Goal: Task Accomplishment & Management: Complete application form

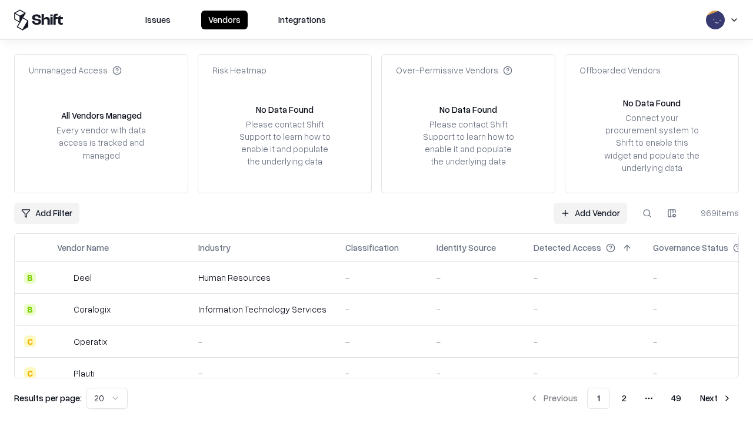
click at [590, 213] on link "Add Vendor" at bounding box center [589, 213] width 73 height 21
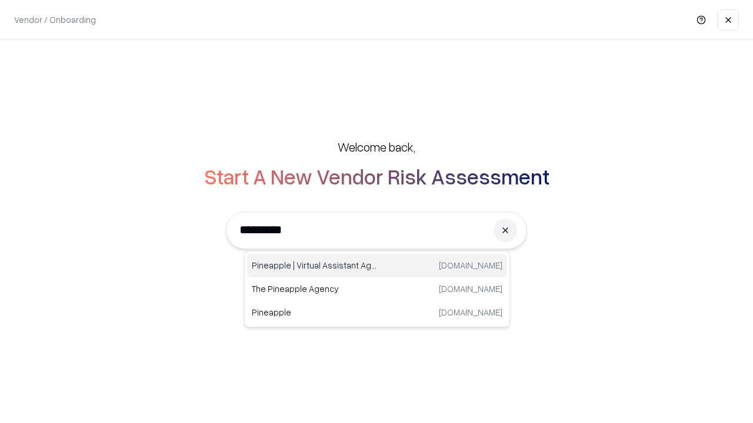
click at [377, 266] on div "Pineapple | Virtual Assistant Agency trypineapple.com" at bounding box center [377, 266] width 260 height 24
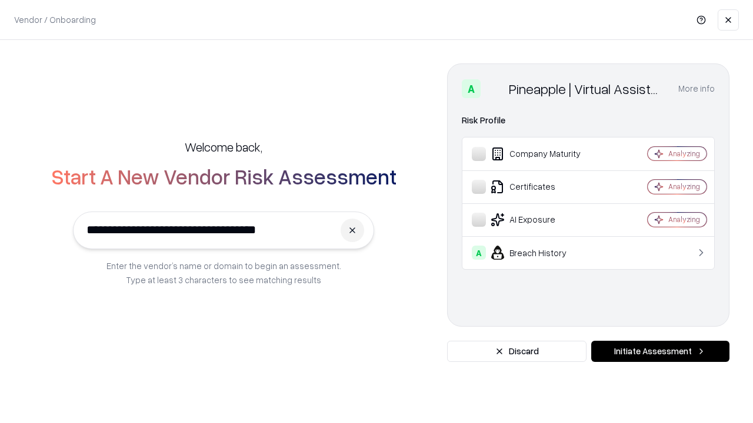
type input "**********"
click at [660, 352] on button "Initiate Assessment" at bounding box center [660, 351] width 138 height 21
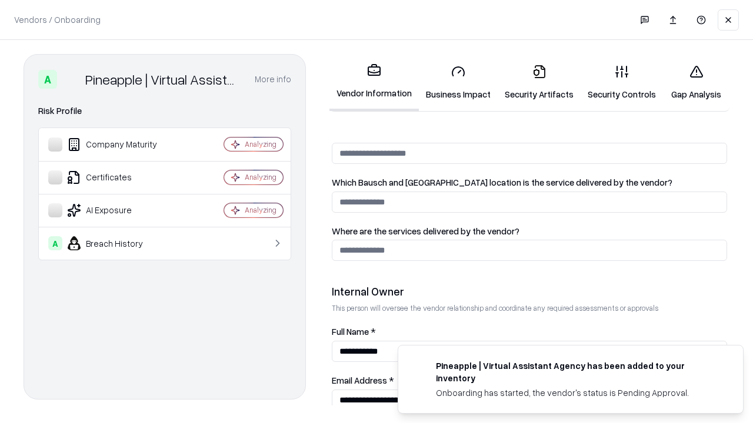
scroll to position [609, 0]
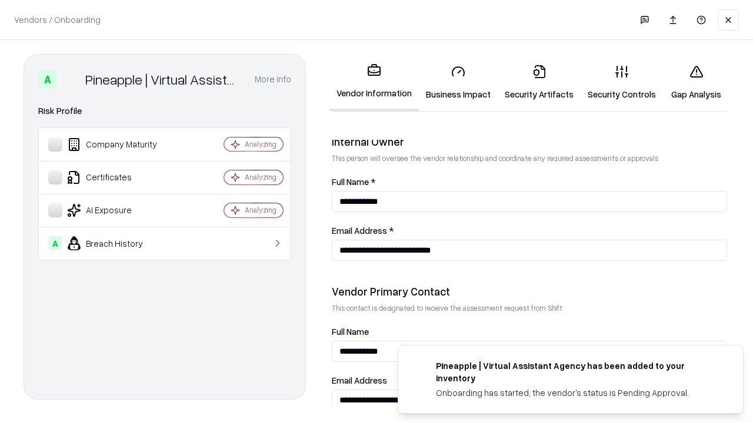
click at [458, 82] on link "Business Impact" at bounding box center [458, 82] width 79 height 55
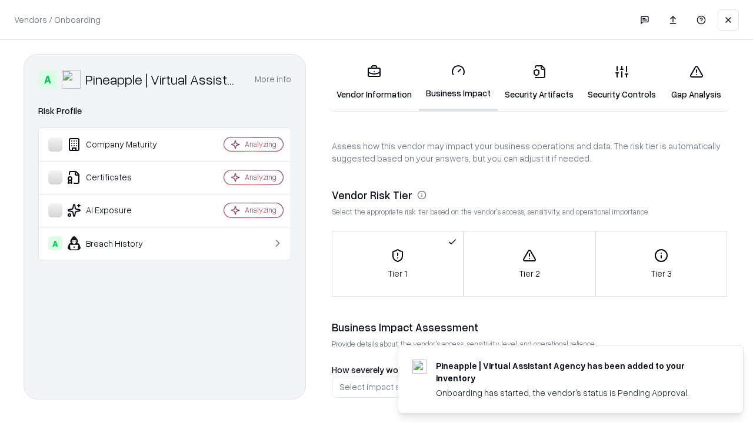
click at [539, 82] on link "Security Artifacts" at bounding box center [538, 82] width 83 height 55
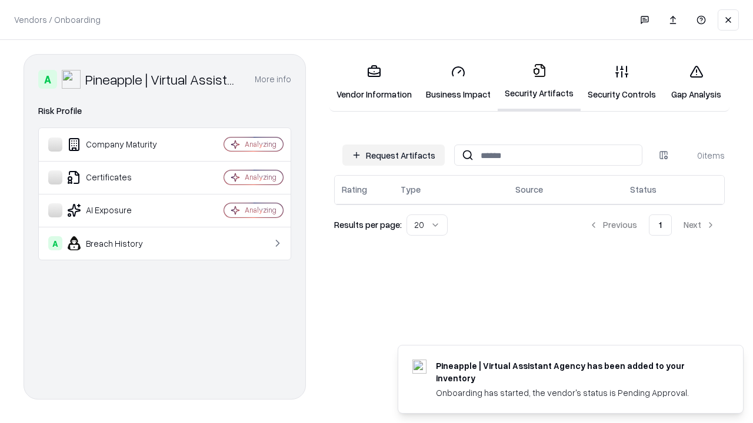
click at [393, 155] on button "Request Artifacts" at bounding box center [393, 155] width 102 height 21
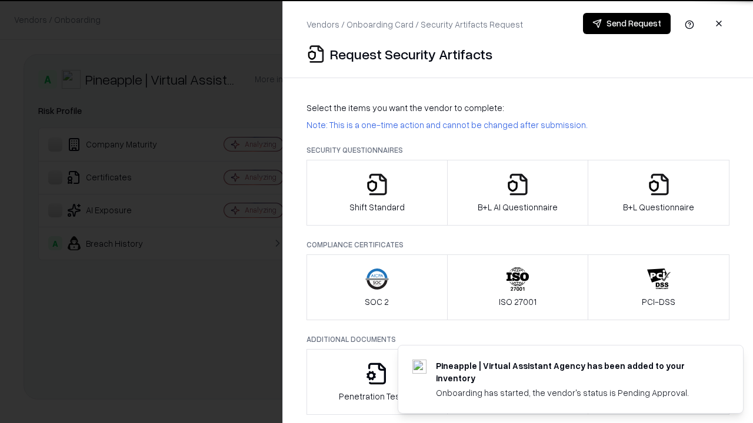
click at [376, 193] on icon "button" at bounding box center [377, 185] width 24 height 24
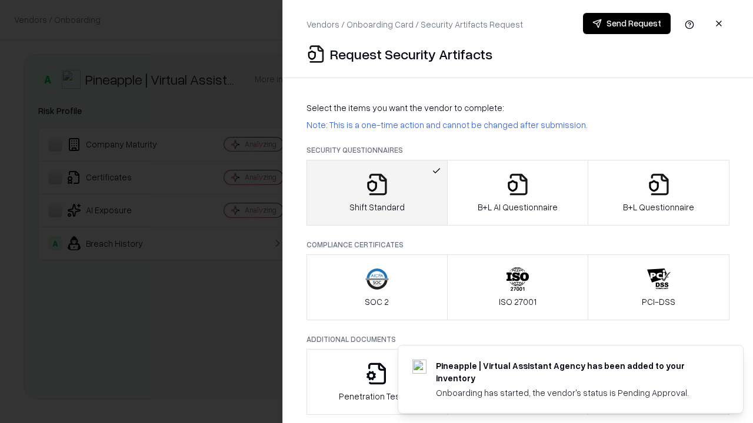
click at [626, 24] on button "Send Request" at bounding box center [627, 23] width 88 height 21
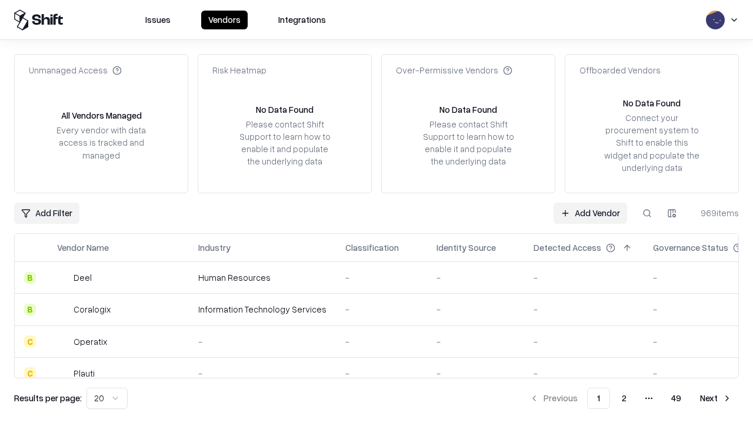
click at [647, 213] on button at bounding box center [646, 213] width 21 height 21
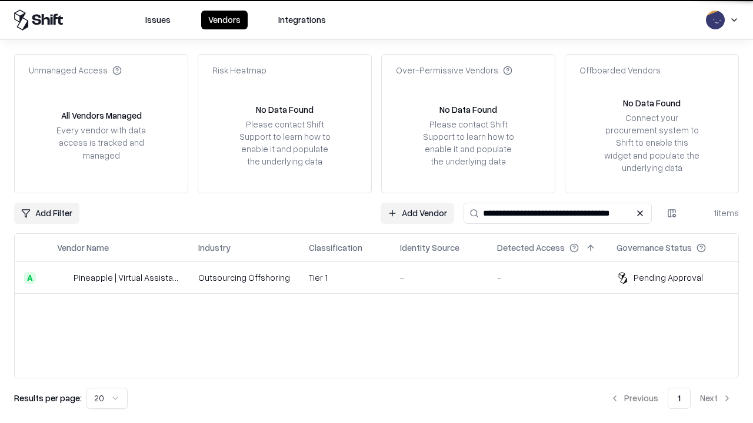
type input "**********"
click at [383, 278] on td "Tier 1" at bounding box center [344, 278] width 91 height 32
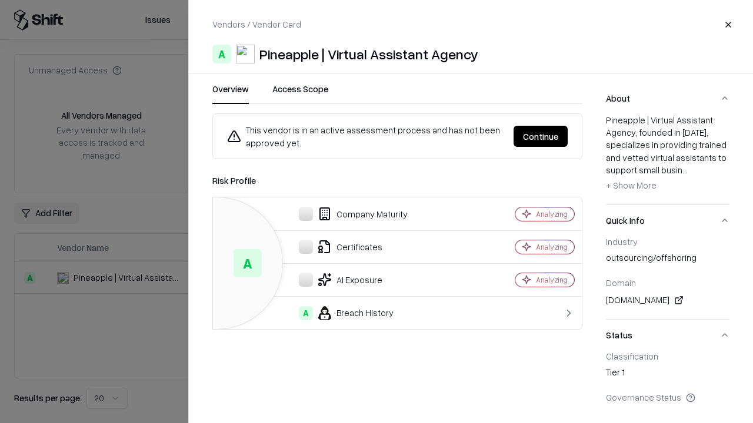
click at [540, 136] on button "Continue" at bounding box center [540, 136] width 54 height 21
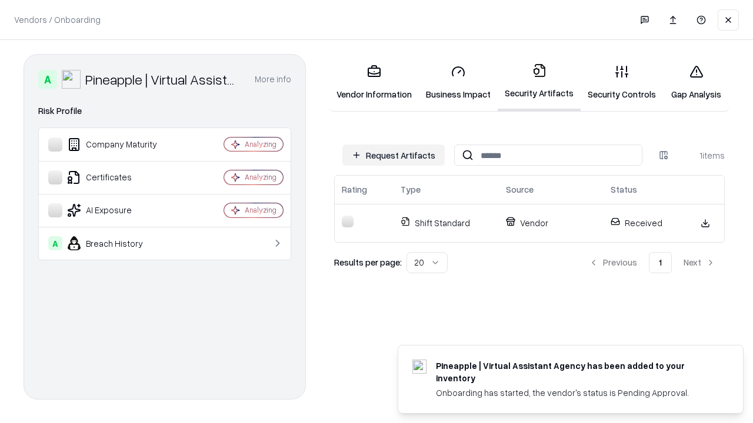
click at [621, 82] on link "Security Controls" at bounding box center [621, 82] width 82 height 55
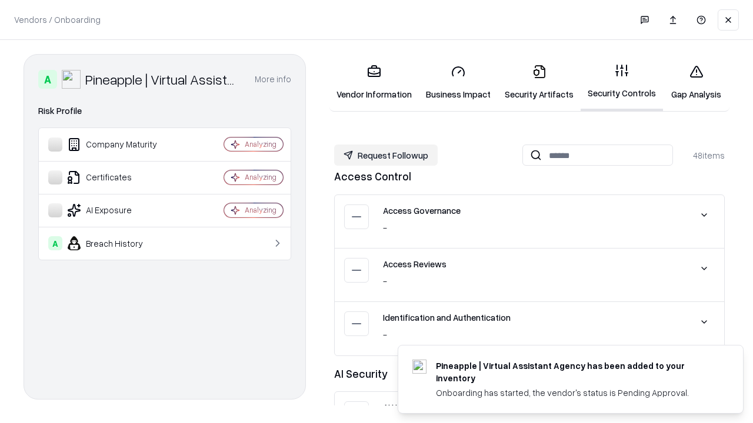
click at [386, 155] on button "Request Followup" at bounding box center [385, 155] width 103 height 21
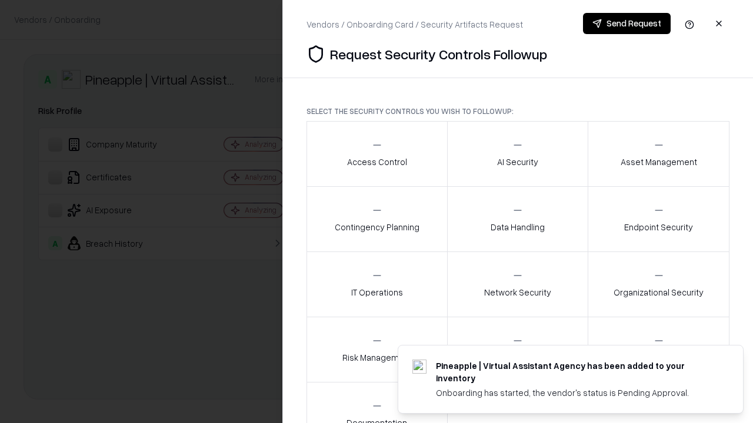
click at [376, 154] on div "Access Control" at bounding box center [377, 153] width 60 height 29
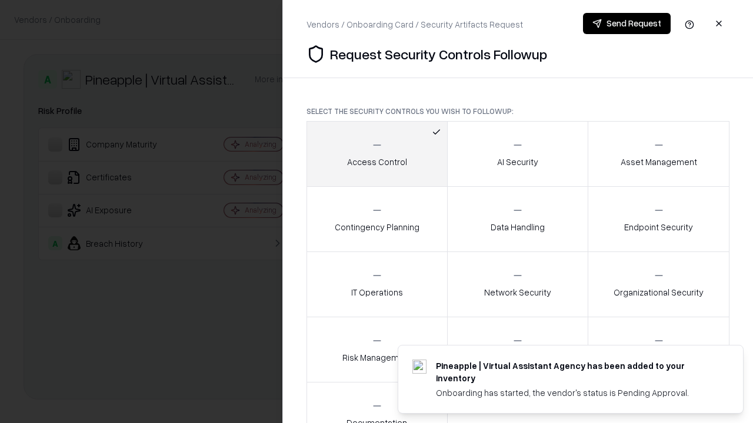
click at [626, 24] on button "Send Request" at bounding box center [627, 23] width 88 height 21
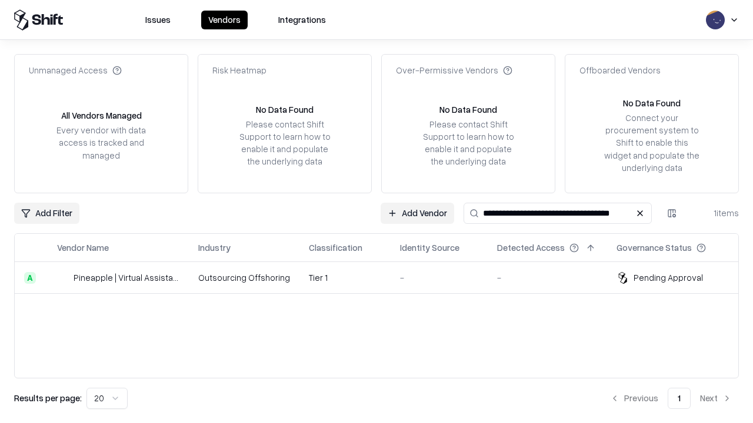
type input "**********"
click at [383, 278] on td "Tier 1" at bounding box center [344, 278] width 91 height 32
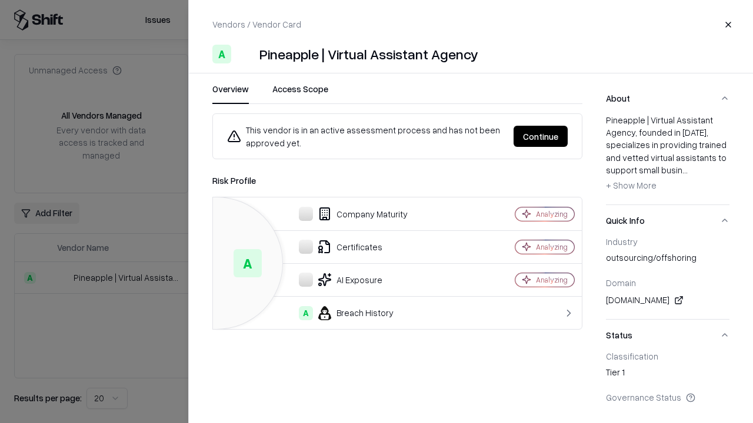
click at [540, 136] on button "Continue" at bounding box center [540, 136] width 54 height 21
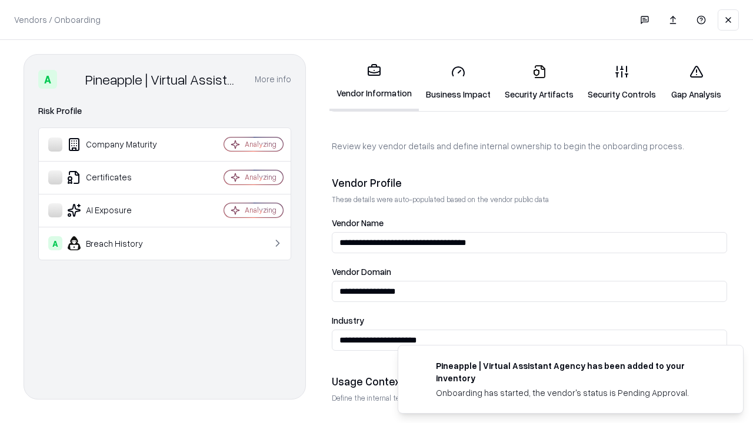
click at [696, 82] on link "Gap Analysis" at bounding box center [696, 82] width 66 height 55
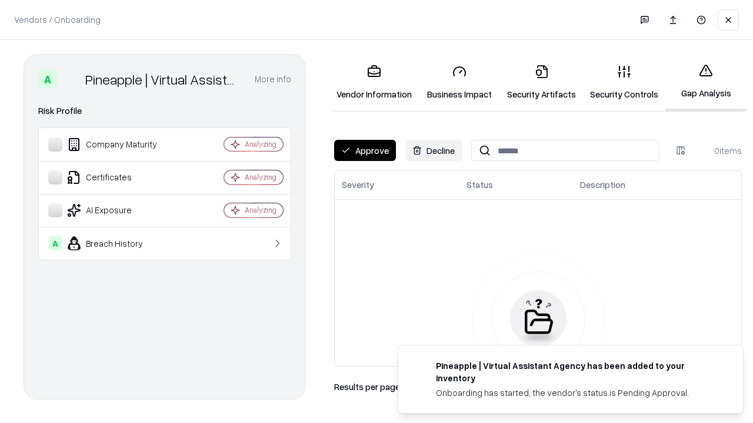
click at [365, 151] on button "Approve" at bounding box center [365, 150] width 62 height 21
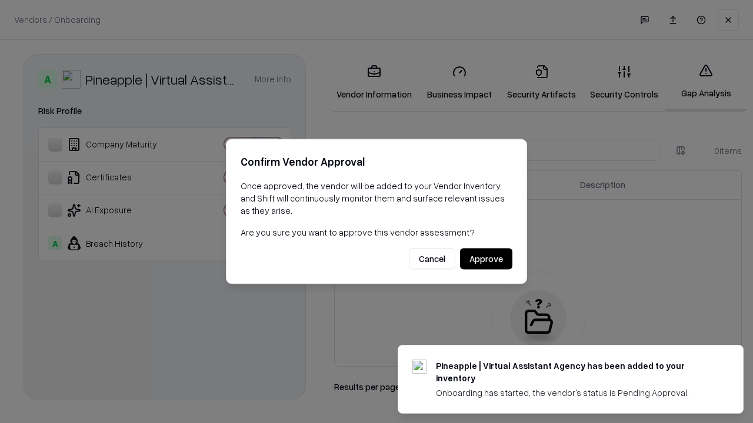
click at [486, 259] on button "Approve" at bounding box center [486, 259] width 52 height 21
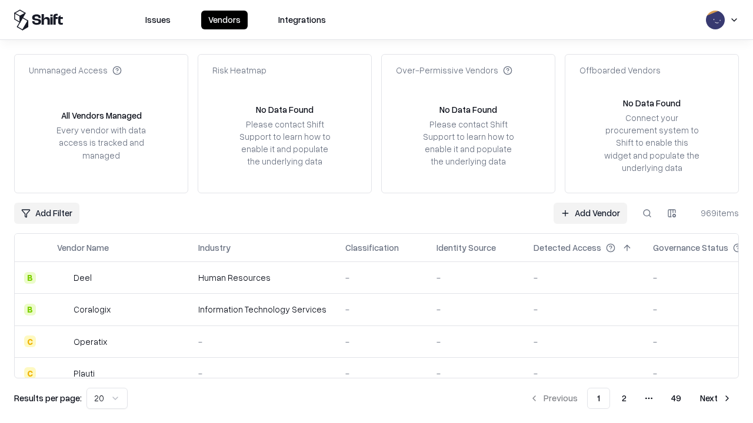
type input "**********"
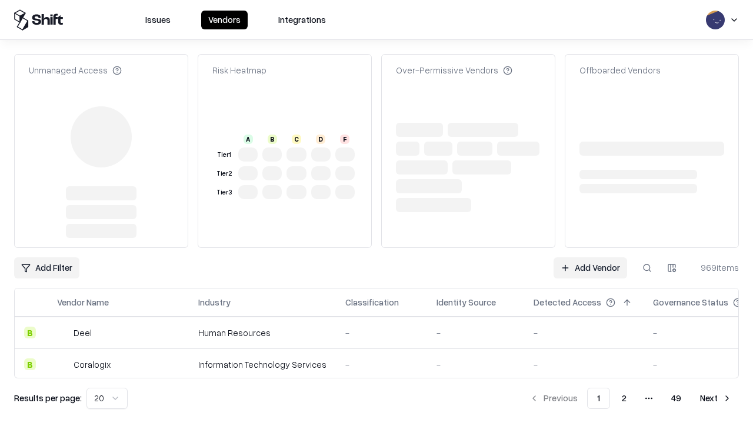
click at [590, 268] on link "Add Vendor" at bounding box center [589, 268] width 73 height 21
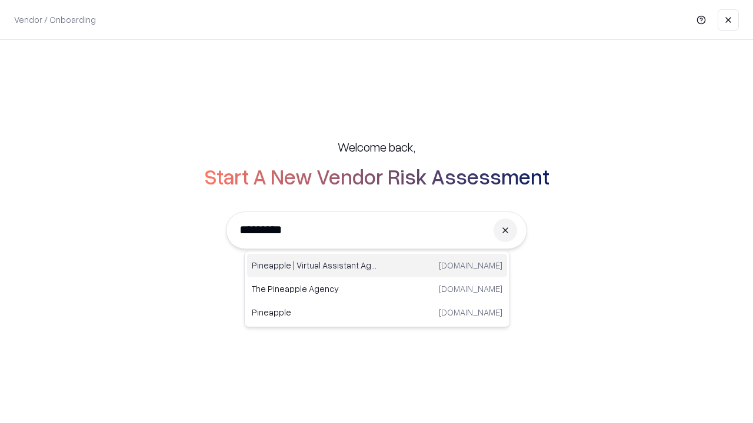
click at [377, 266] on div "Pineapple | Virtual Assistant Agency trypineapple.com" at bounding box center [377, 266] width 260 height 24
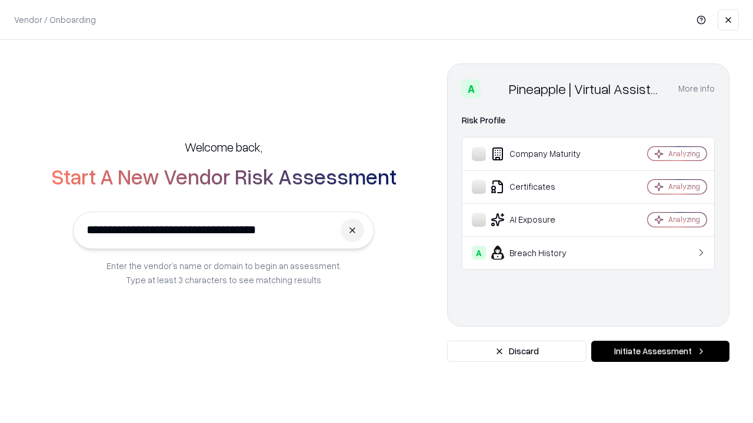
type input "**********"
click at [660, 352] on button "Initiate Assessment" at bounding box center [660, 351] width 138 height 21
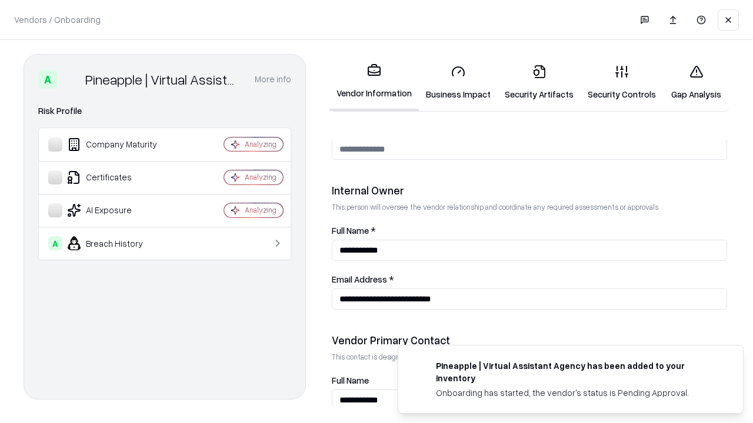
scroll to position [609, 0]
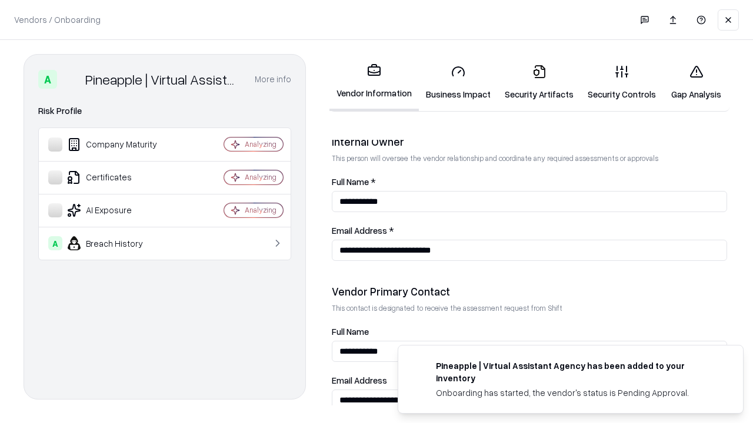
click at [696, 82] on link "Gap Analysis" at bounding box center [696, 82] width 66 height 55
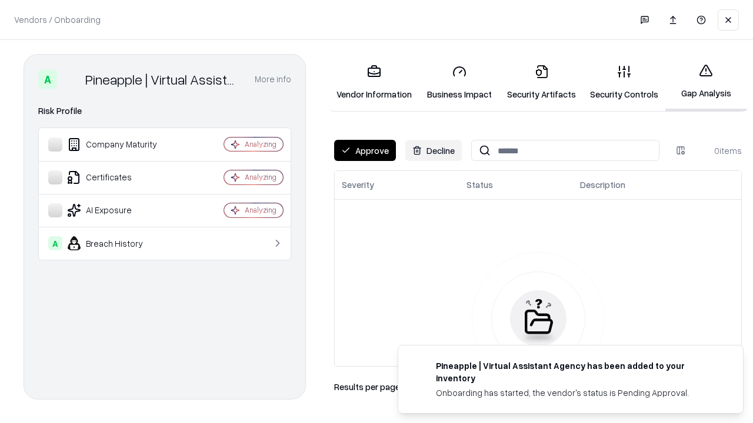
click at [365, 151] on button "Approve" at bounding box center [365, 150] width 62 height 21
